Goal: Transaction & Acquisition: Purchase product/service

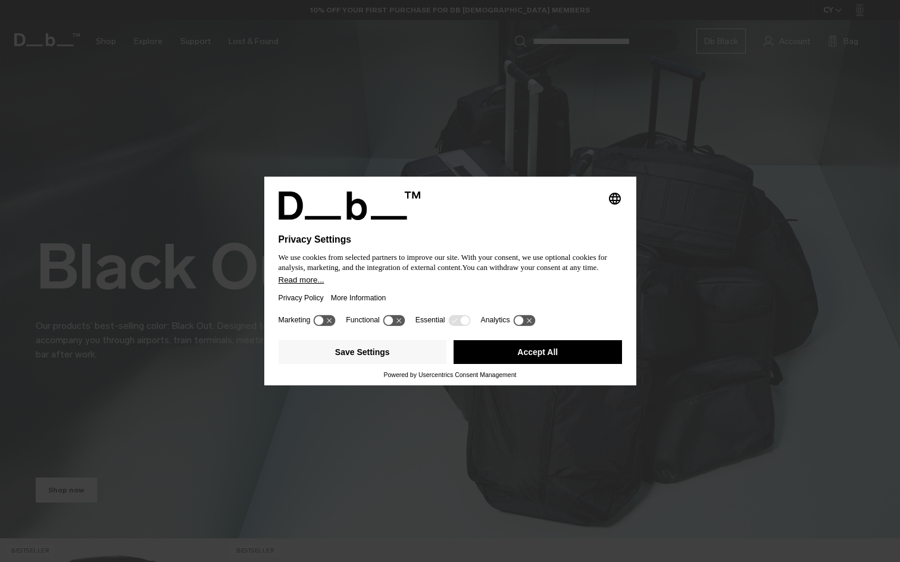
click at [393, 324] on icon at bounding box center [388, 320] width 9 height 9
click at [394, 324] on icon at bounding box center [394, 320] width 22 height 11
click at [409, 359] on button "Save Settings" at bounding box center [362, 352] width 168 height 24
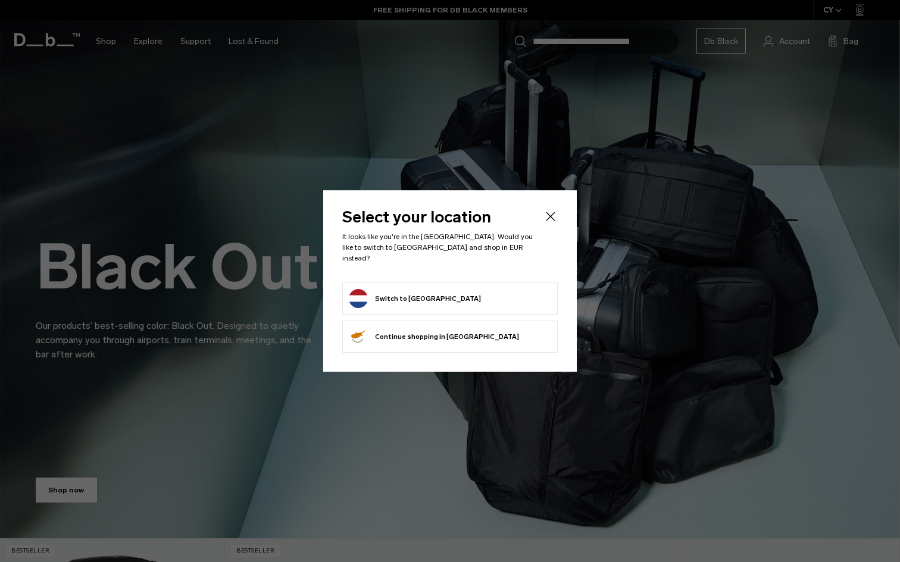
click at [431, 293] on button "Switch to [GEOGRAPHIC_DATA]" at bounding box center [415, 298] width 132 height 19
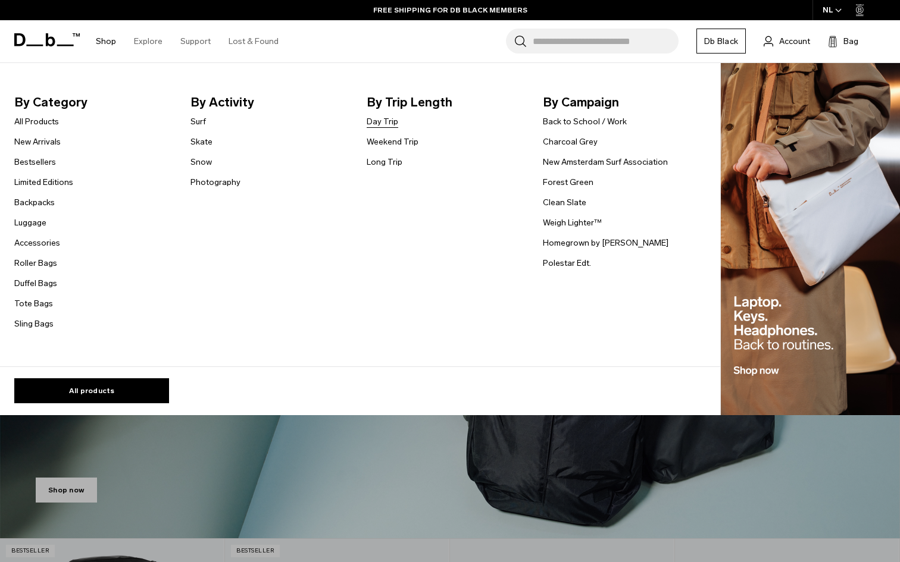
click at [393, 121] on link "Day Trip" at bounding box center [382, 121] width 32 height 12
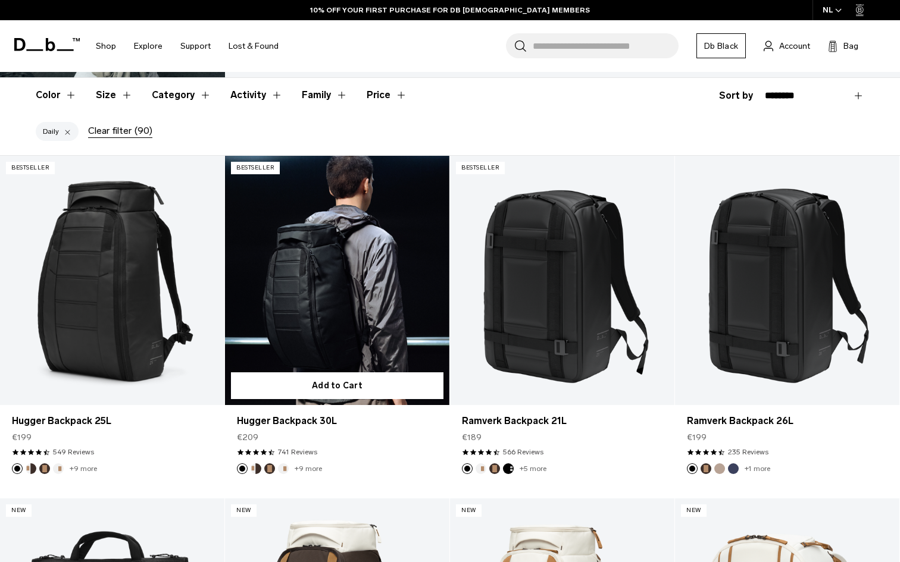
scroll to position [192, 0]
